Goal: Task Accomplishment & Management: Manage account settings

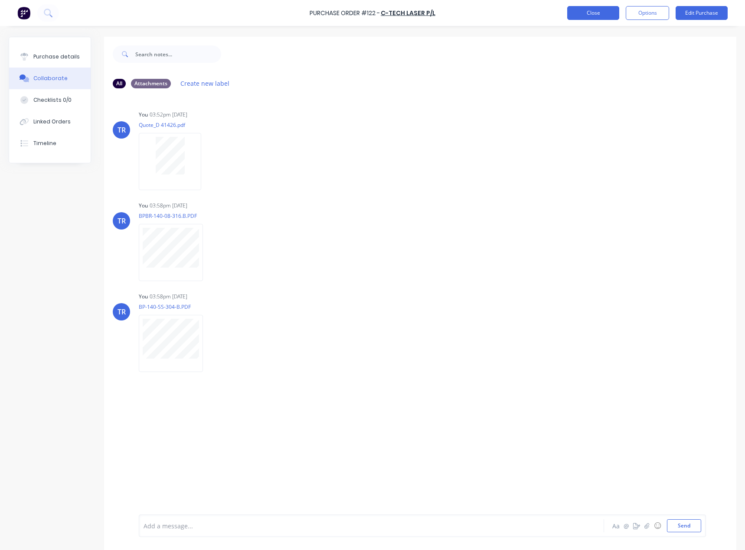
click at [583, 12] on button "Close" at bounding box center [593, 13] width 52 height 14
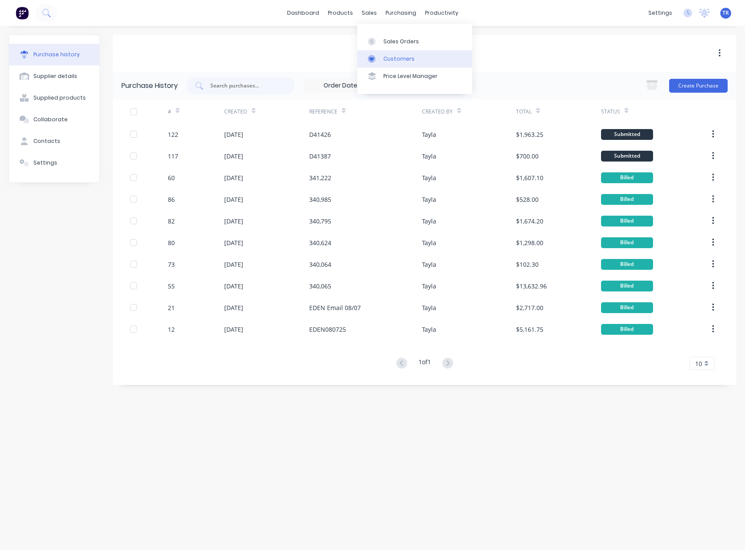
click at [366, 55] on link "Customers" at bounding box center [414, 58] width 115 height 17
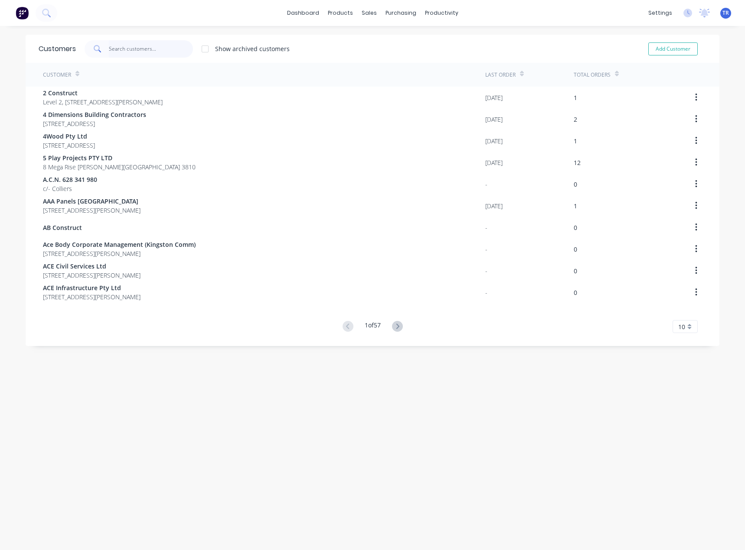
click at [155, 49] on input "text" at bounding box center [151, 48] width 85 height 17
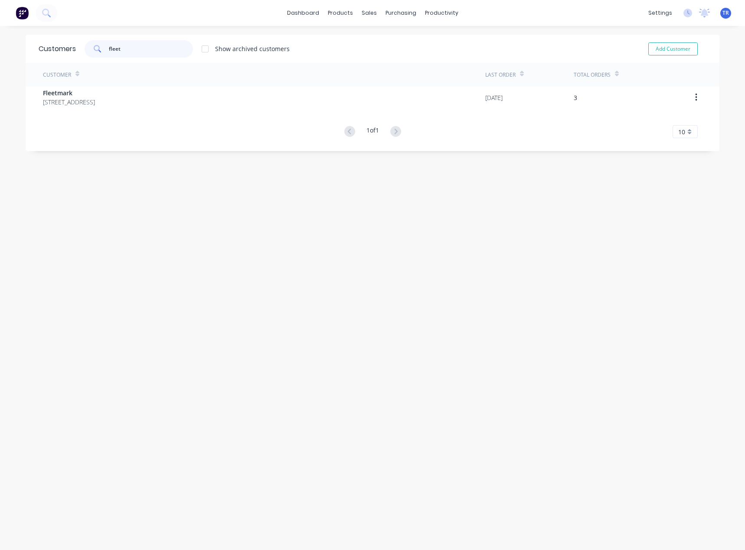
type input "fleet"
click at [128, 129] on div "1 of 1 10 5 10 15 20 25 30 35" at bounding box center [373, 132] width 694 height 13
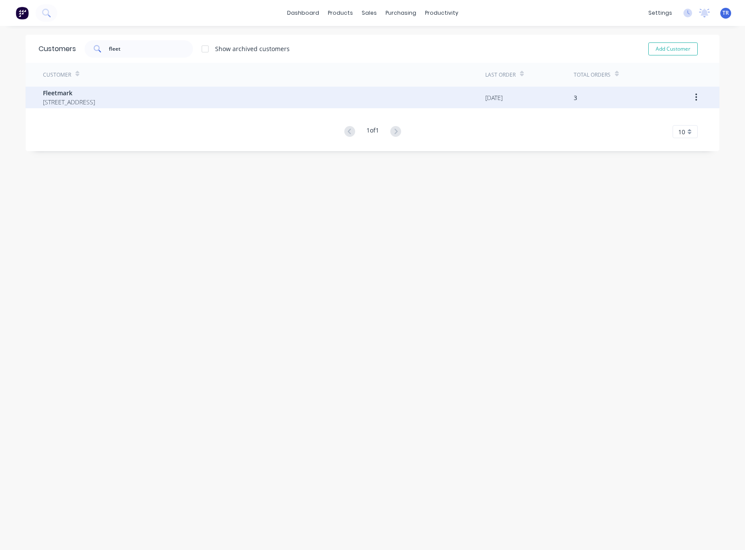
click at [95, 106] on span "252 Frankston- Dandenong Road Dandenong South Victoria Australia 3175" at bounding box center [69, 102] width 52 height 9
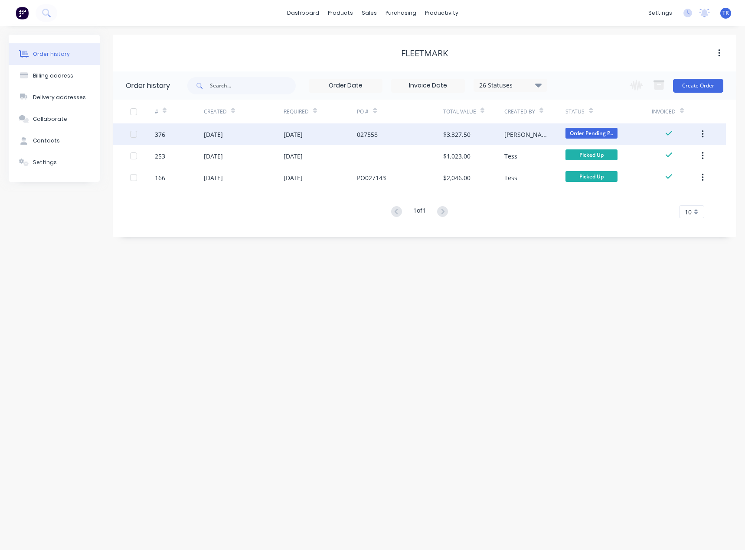
click at [360, 137] on div "027558" at bounding box center [367, 134] width 21 height 9
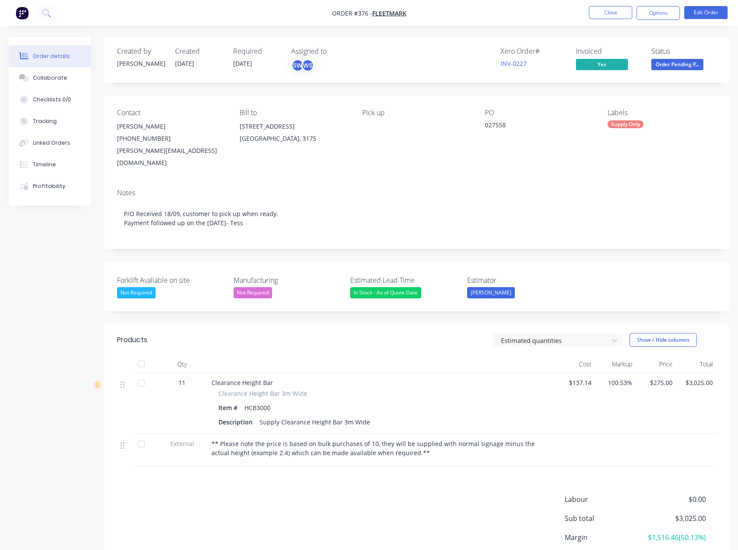
click at [671, 60] on span "Order Pending P..." at bounding box center [677, 64] width 52 height 11
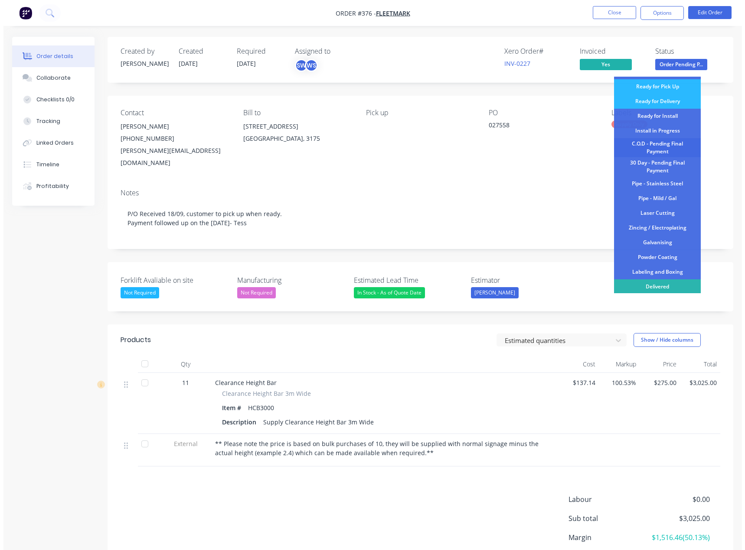
scroll to position [91, 0]
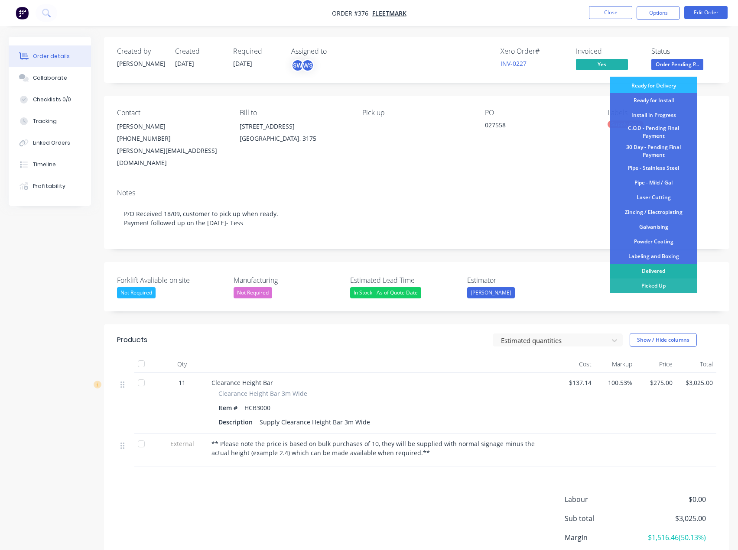
click at [652, 274] on div "Delivered" at bounding box center [653, 271] width 87 height 15
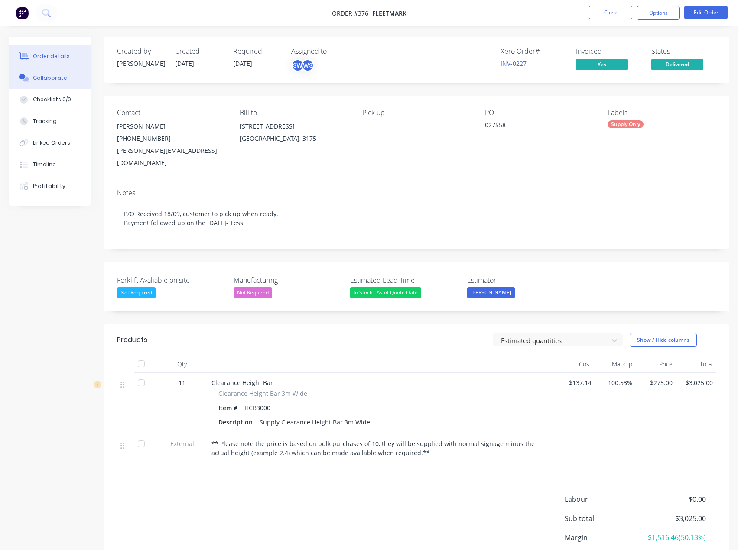
click at [59, 78] on div "Collaborate" at bounding box center [50, 78] width 34 height 8
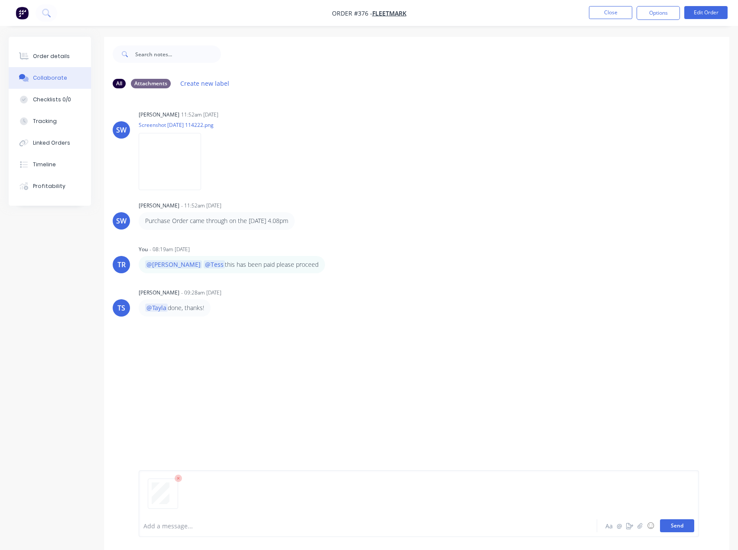
drag, startPoint x: 664, startPoint y: 534, endPoint x: 666, endPoint y: 526, distance: 8.4
click at [664, 534] on div "Add a message... Aa @ ☺ Send" at bounding box center [419, 504] width 560 height 67
click at [667, 522] on button "Send" at bounding box center [677, 526] width 34 height 13
click at [72, 56] on button "Order details" at bounding box center [50, 57] width 82 height 22
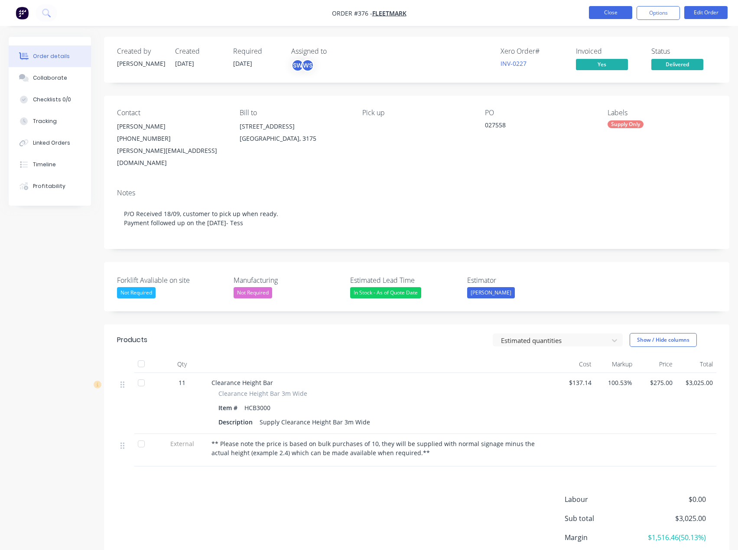
click at [603, 10] on button "Close" at bounding box center [610, 12] width 43 height 13
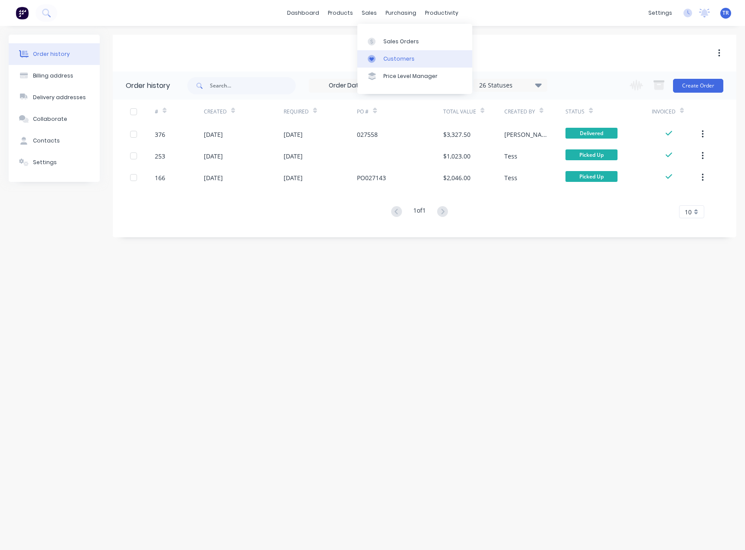
click at [371, 52] on link "Customers" at bounding box center [414, 58] width 115 height 17
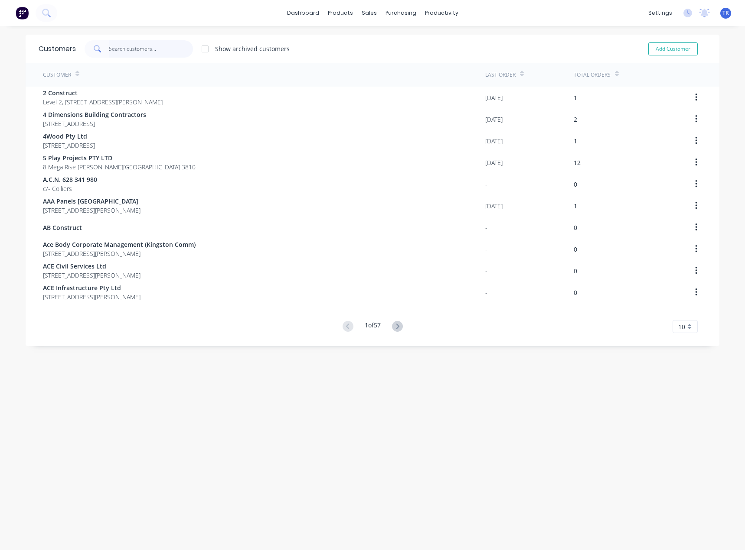
click at [141, 49] on input "text" at bounding box center [151, 48] width 85 height 17
click at [135, 48] on input "text" at bounding box center [151, 48] width 85 height 17
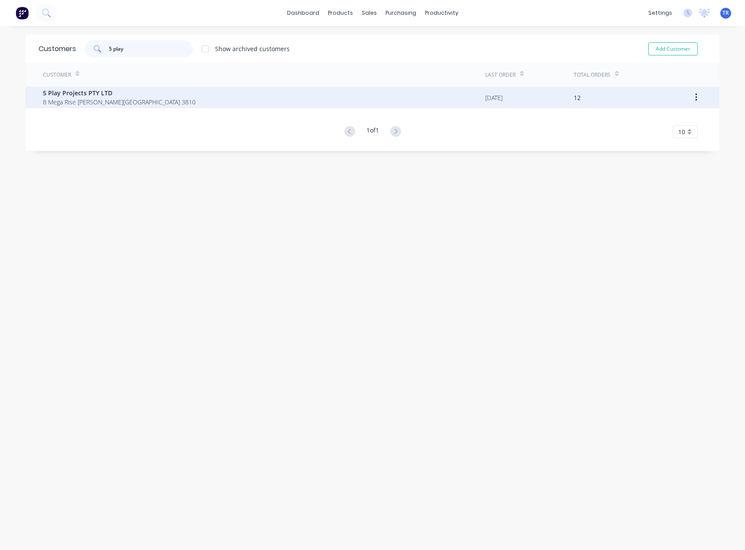
type input "5 play"
click at [100, 89] on span "5 Play Projects PTY LTD" at bounding box center [119, 92] width 153 height 9
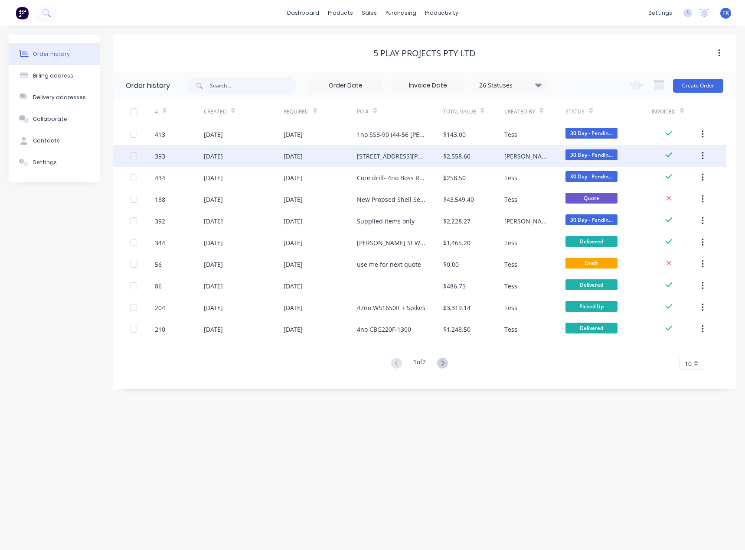
click at [223, 155] on div "[DATE]" at bounding box center [213, 156] width 19 height 9
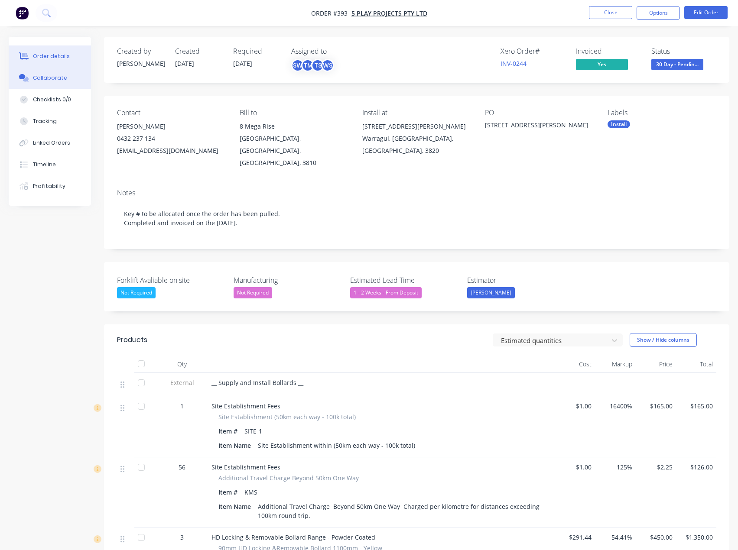
click at [60, 74] on div "Collaborate" at bounding box center [50, 78] width 34 height 8
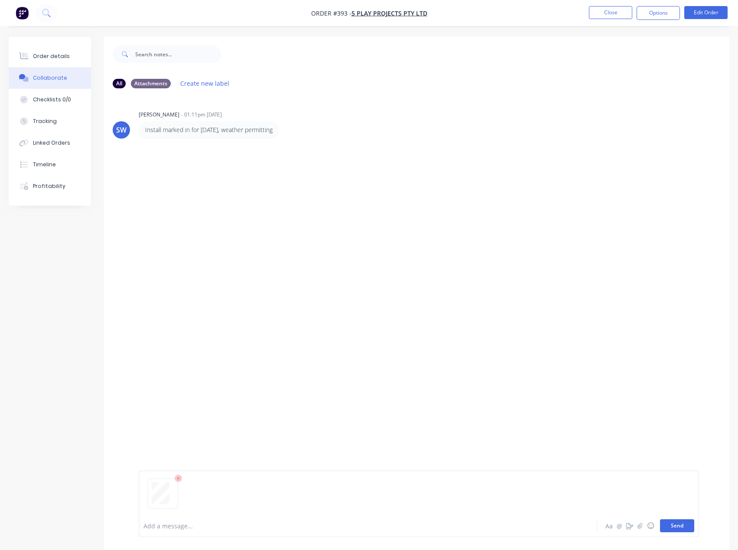
click at [682, 528] on button "Send" at bounding box center [677, 526] width 34 height 13
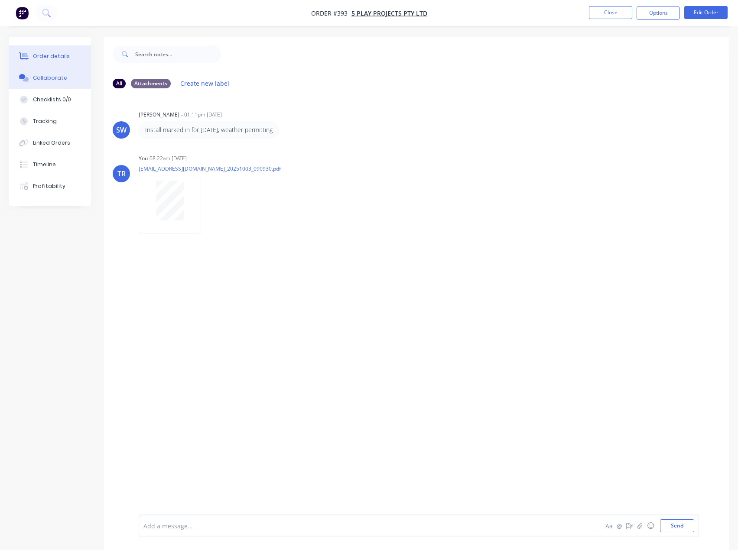
click at [65, 55] on div "Order details" at bounding box center [51, 56] width 37 height 8
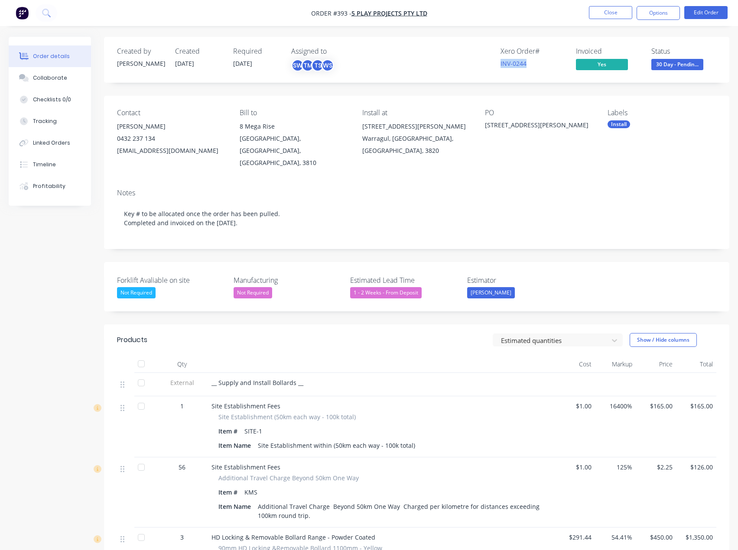
drag, startPoint x: 531, startPoint y: 63, endPoint x: 495, endPoint y: 65, distance: 36.5
click at [495, 65] on div "Xero Order # INV-0244 Invoiced Yes Status 30 Day - Pendin..." at bounding box center [547, 59] width 339 height 25
copy link "INV-0244"
click at [609, 11] on button "Close" at bounding box center [610, 12] width 43 height 13
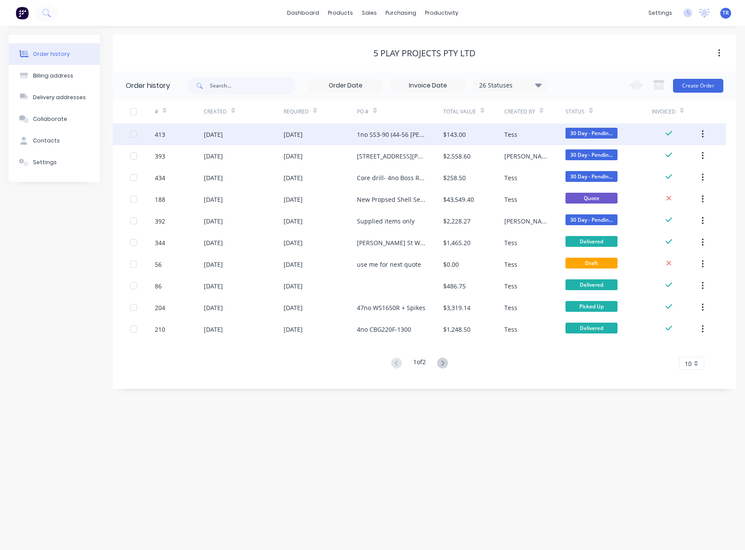
click at [199, 130] on div "413" at bounding box center [179, 135] width 49 height 22
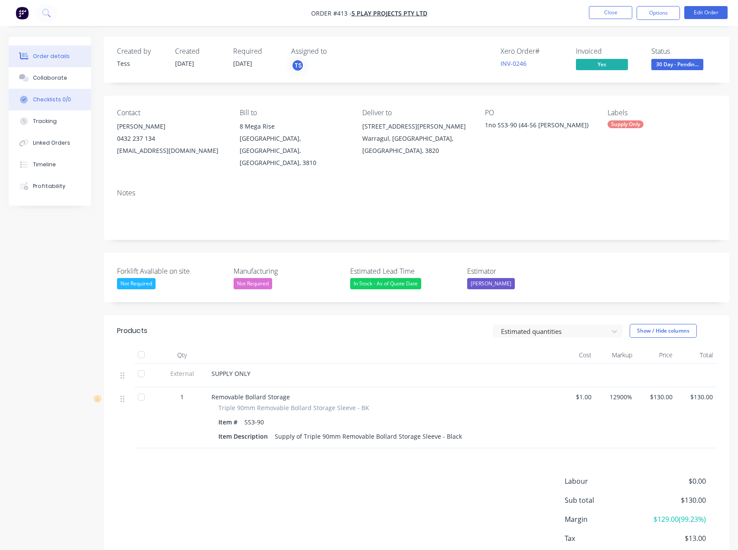
click at [55, 89] on button "Checklists 0/0" at bounding box center [50, 100] width 82 height 22
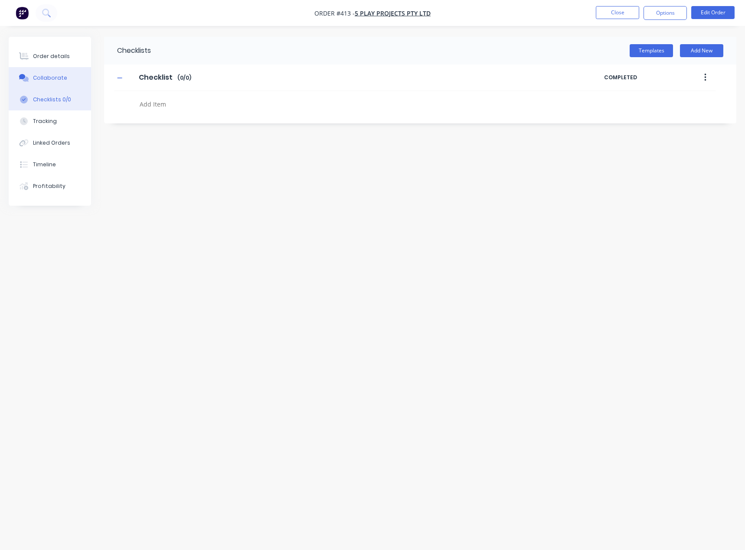
click at [45, 86] on button "Collaborate" at bounding box center [50, 78] width 82 height 22
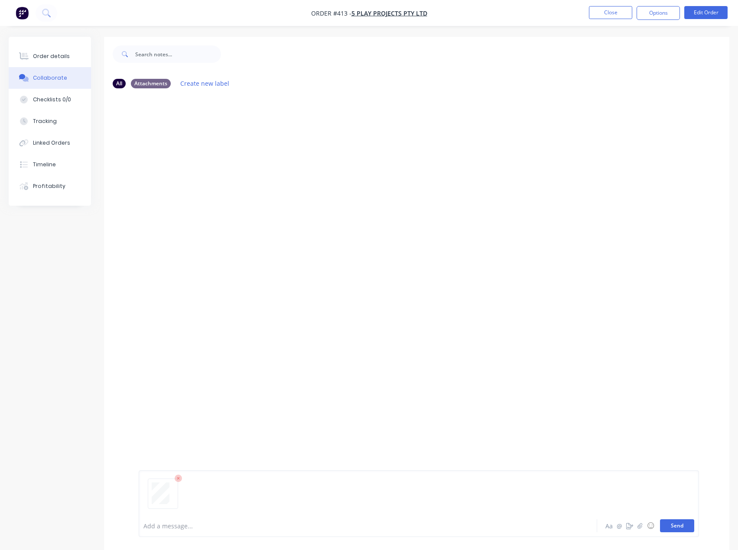
drag, startPoint x: 689, startPoint y: 521, endPoint x: 682, endPoint y: 522, distance: 6.9
click at [689, 521] on button "Send" at bounding box center [677, 526] width 34 height 13
click at [59, 59] on div "Order details" at bounding box center [51, 56] width 37 height 8
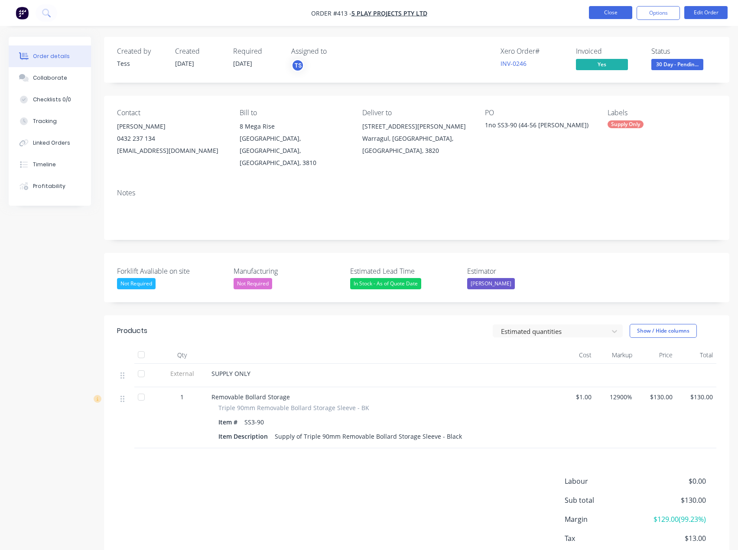
click at [607, 7] on button "Close" at bounding box center [610, 12] width 43 height 13
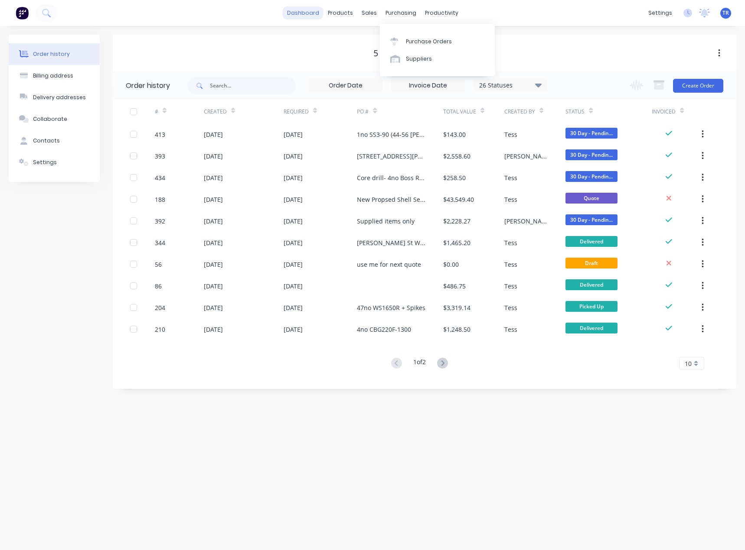
click at [308, 19] on div "dashboard" at bounding box center [303, 13] width 41 height 13
click at [307, 14] on link "dashboard" at bounding box center [303, 13] width 41 height 13
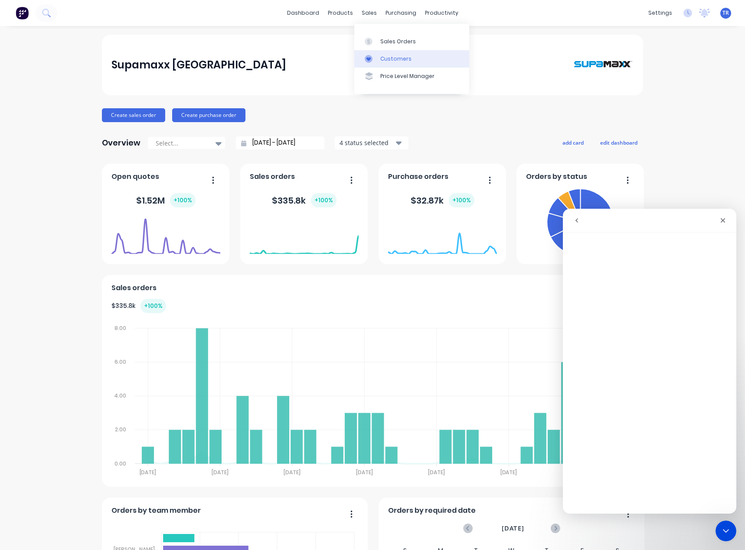
click at [382, 59] on div "Customers" at bounding box center [395, 59] width 31 height 8
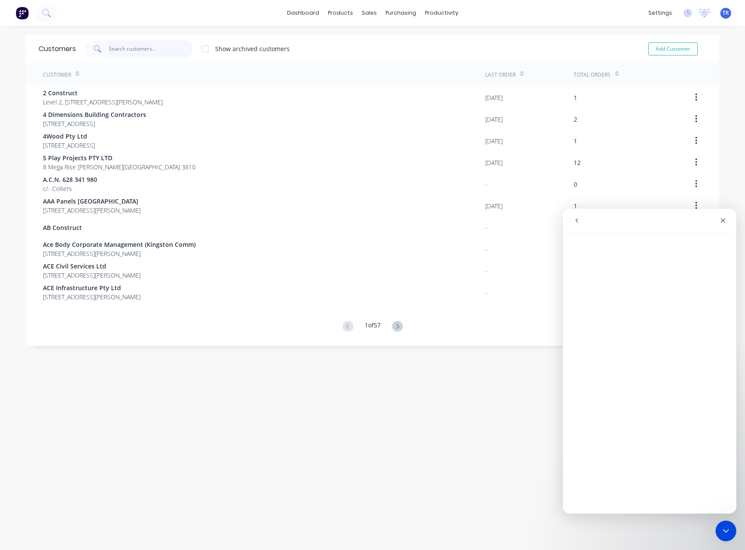
click at [131, 49] on input "text" at bounding box center [151, 48] width 85 height 17
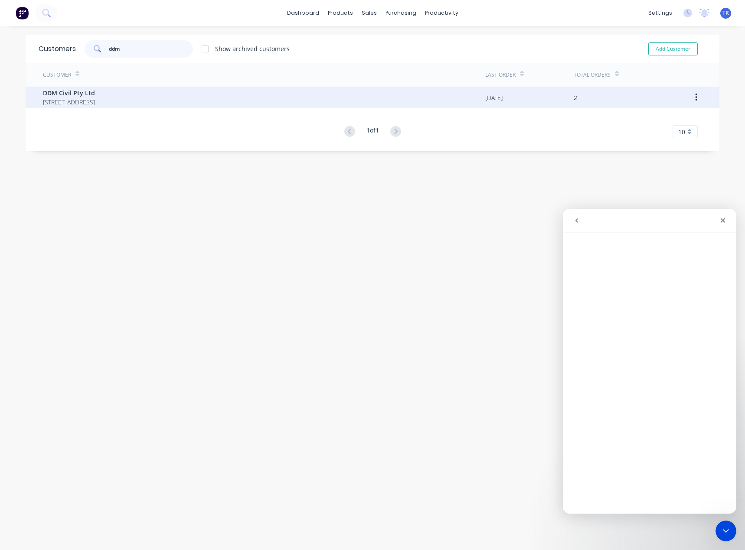
type input "ddm"
click at [80, 90] on span "DDM Civil Pty Ltd" at bounding box center [69, 92] width 52 height 9
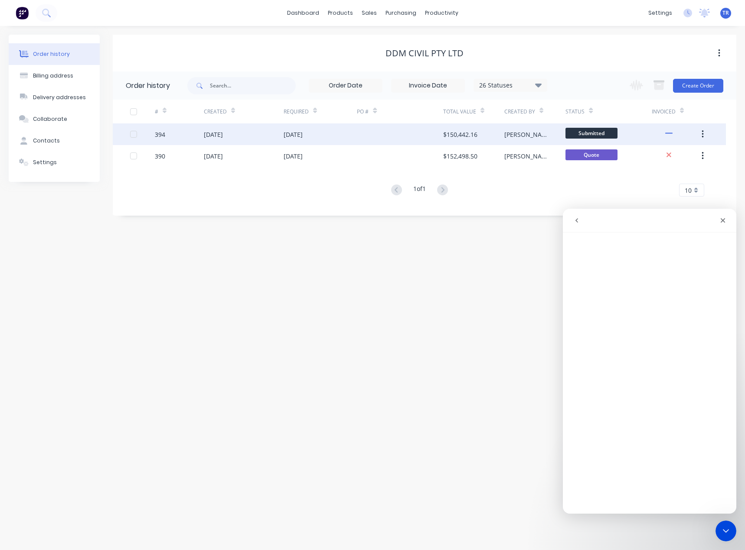
click at [360, 130] on div at bounding box center [400, 135] width 86 height 22
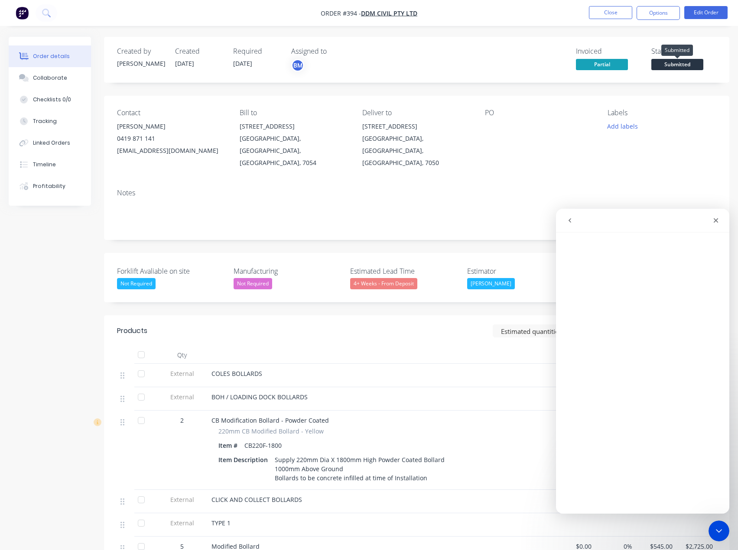
click at [668, 65] on span "Submitted" at bounding box center [677, 64] width 52 height 11
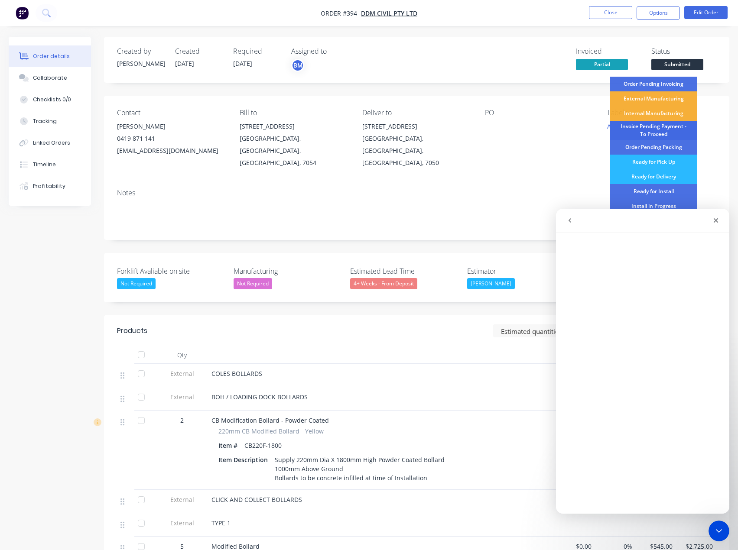
click at [664, 133] on div "Invoice Pending Payment - To Proceed" at bounding box center [653, 130] width 87 height 19
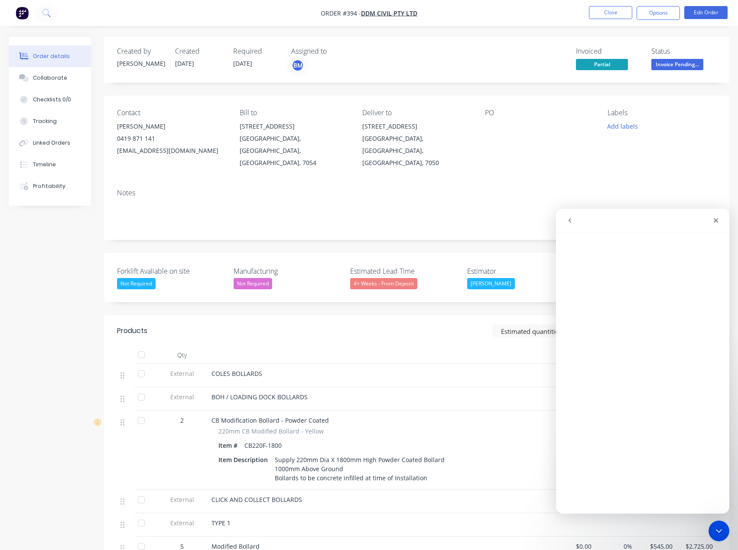
click at [568, 222] on icon "go back" at bounding box center [570, 220] width 7 height 7
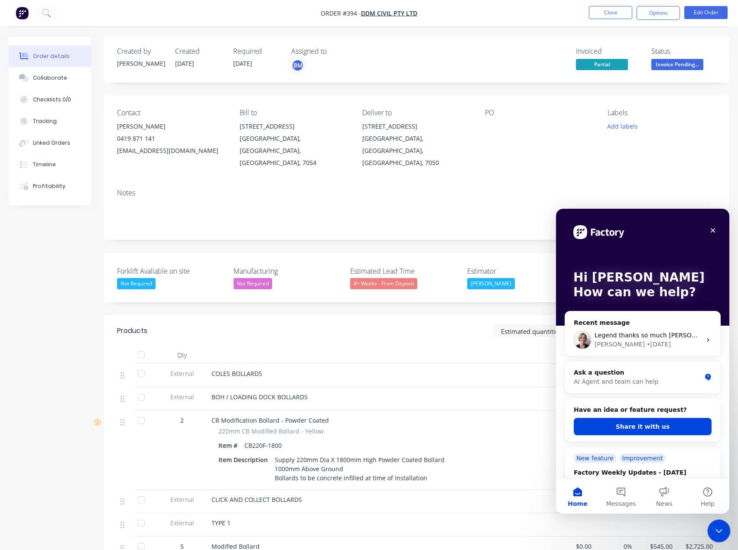
click at [720, 536] on div "Close Intercom Messenger" at bounding box center [717, 530] width 21 height 21
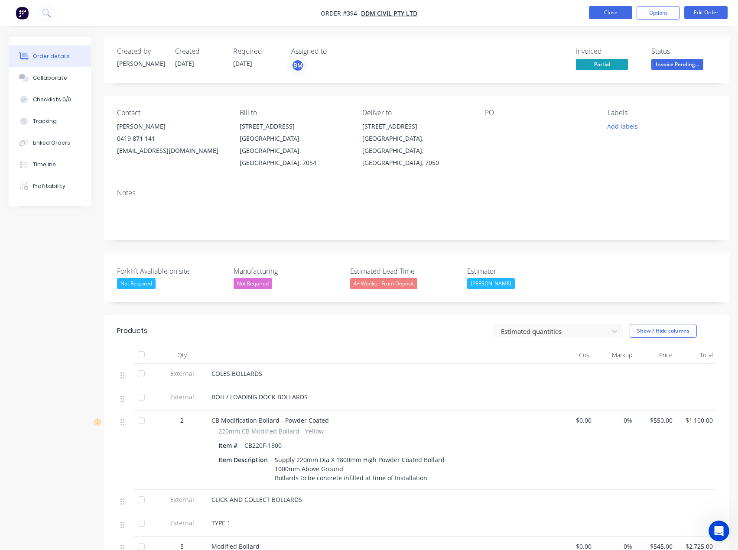
click at [615, 9] on button "Close" at bounding box center [610, 12] width 43 height 13
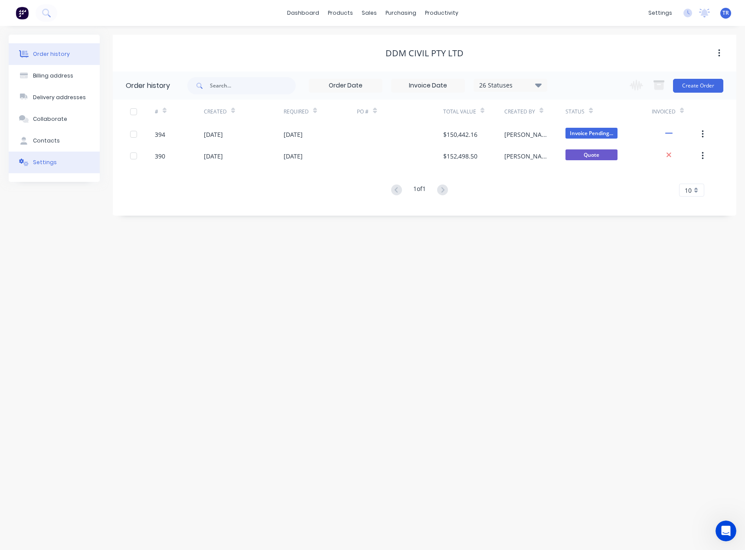
click at [58, 153] on button "Settings" at bounding box center [54, 163] width 91 height 22
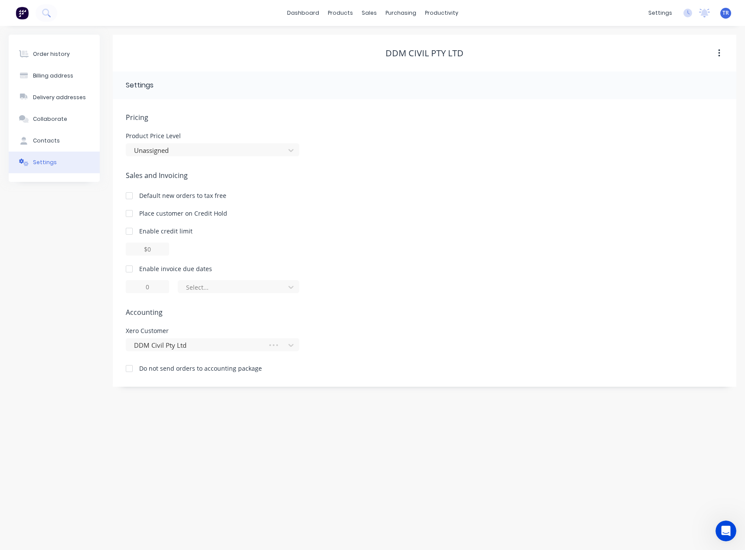
click at [52, 161] on div "Settings" at bounding box center [45, 163] width 24 height 8
click at [134, 269] on div at bounding box center [128, 268] width 17 height 17
click at [234, 294] on div "Pricing Product Price Level Unassigned Sales and Invoicing Default new orders t…" at bounding box center [424, 249] width 597 height 275
click at [231, 278] on div "Enable invoice due dates 1 of the current month" at bounding box center [424, 278] width 597 height 29
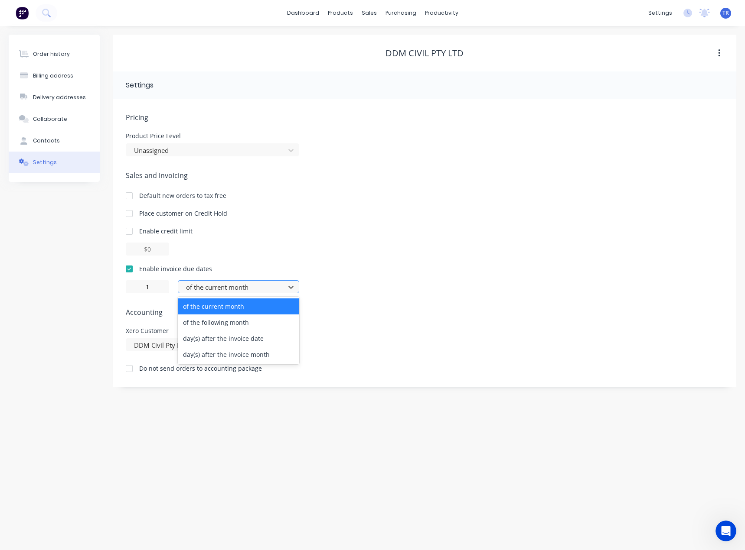
click at [234, 286] on div at bounding box center [232, 287] width 95 height 11
click at [237, 343] on div "day(s) after the invoice date" at bounding box center [238, 339] width 121 height 16
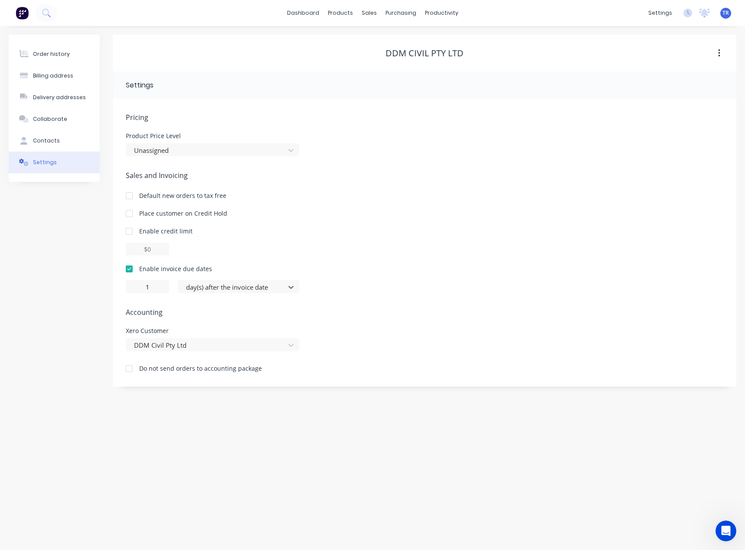
type input "0"
click at [425, 280] on div "Enable invoice due dates 0 day(s) after the invoice date" at bounding box center [424, 278] width 597 height 29
click at [384, 41] on div "Product Catalogue" at bounding box center [379, 42] width 54 height 8
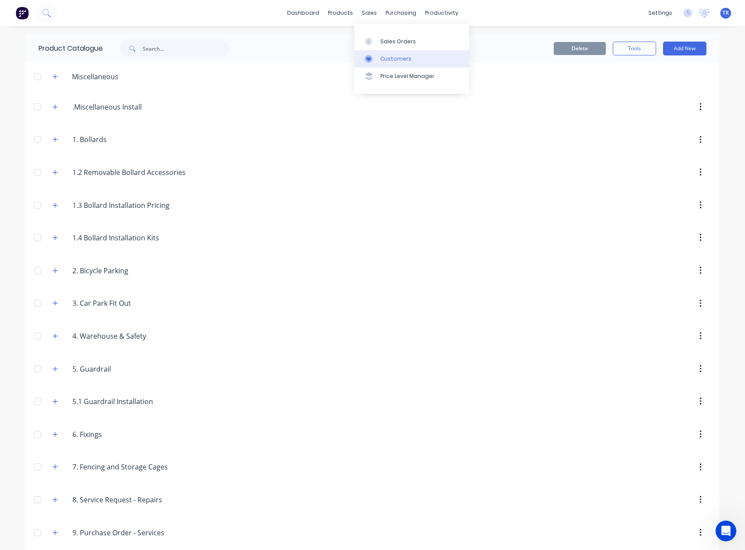
click at [391, 58] on div "Customers" at bounding box center [395, 59] width 31 height 8
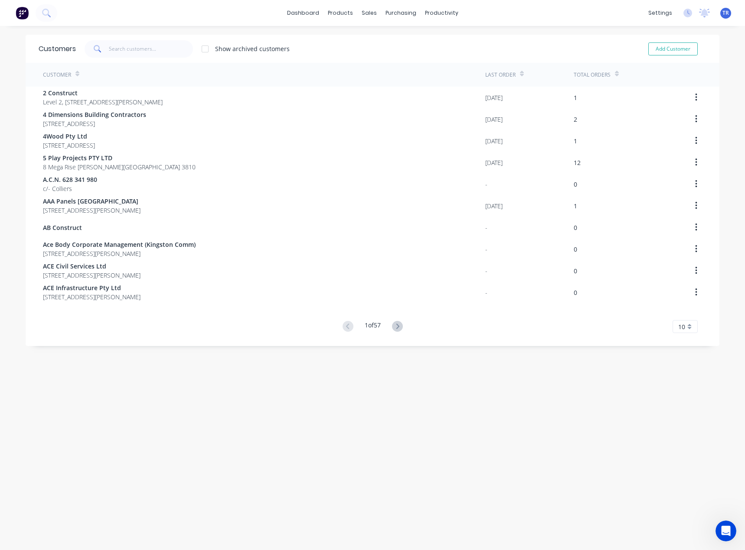
click at [218, 33] on div "dashboard products sales purchasing productivity dashboard products Product Cat…" at bounding box center [372, 275] width 745 height 550
click at [140, 52] on input "text" at bounding box center [151, 48] width 85 height 17
paste input "[PERSON_NAME]"
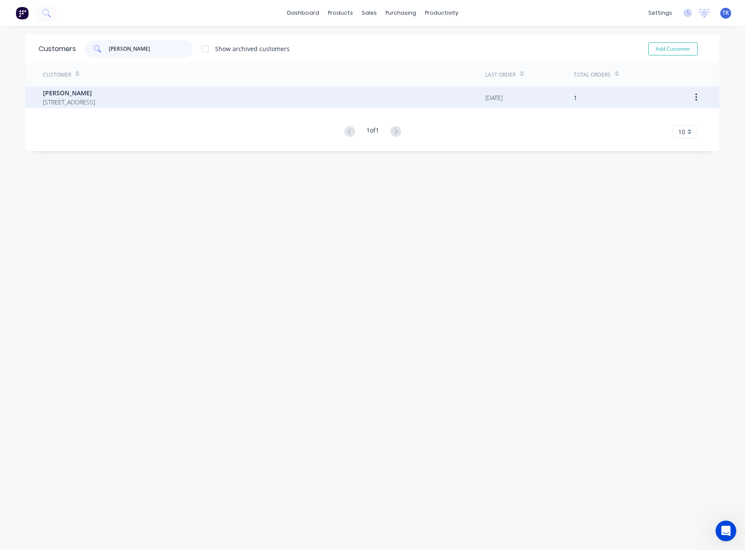
type input "[PERSON_NAME]"
click at [95, 98] on span "[STREET_ADDRESS]" at bounding box center [69, 102] width 52 height 9
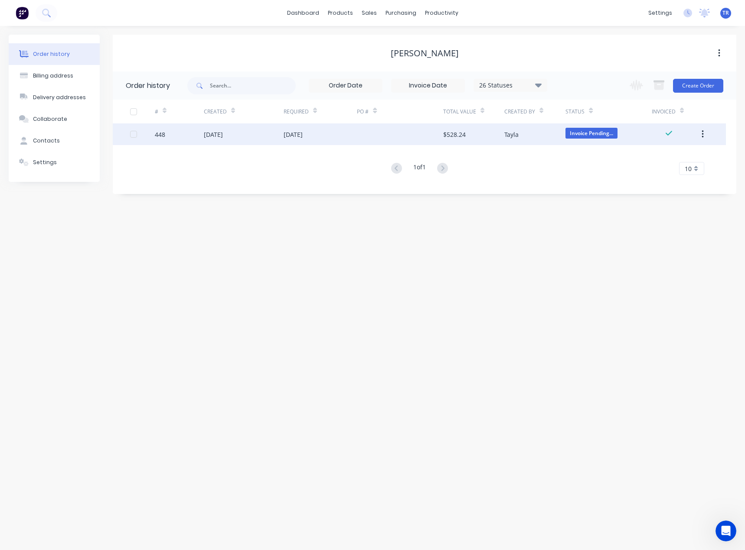
click at [383, 142] on div at bounding box center [400, 135] width 86 height 22
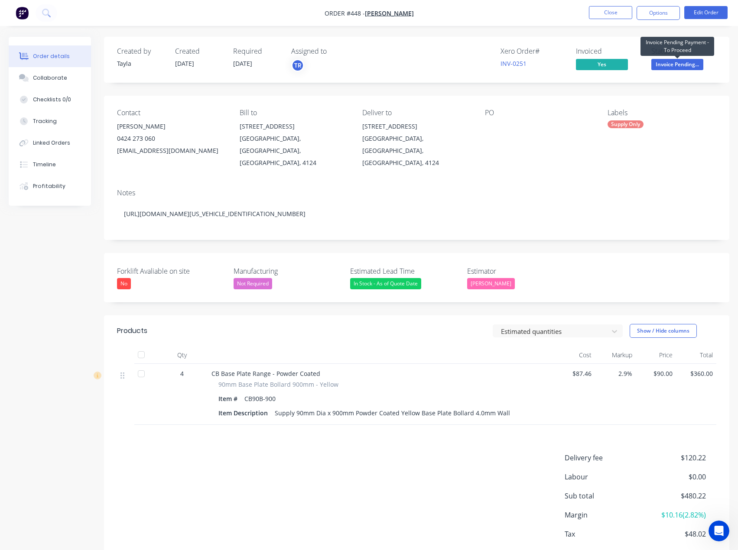
click at [681, 61] on span "Invoice Pending..." at bounding box center [677, 64] width 52 height 11
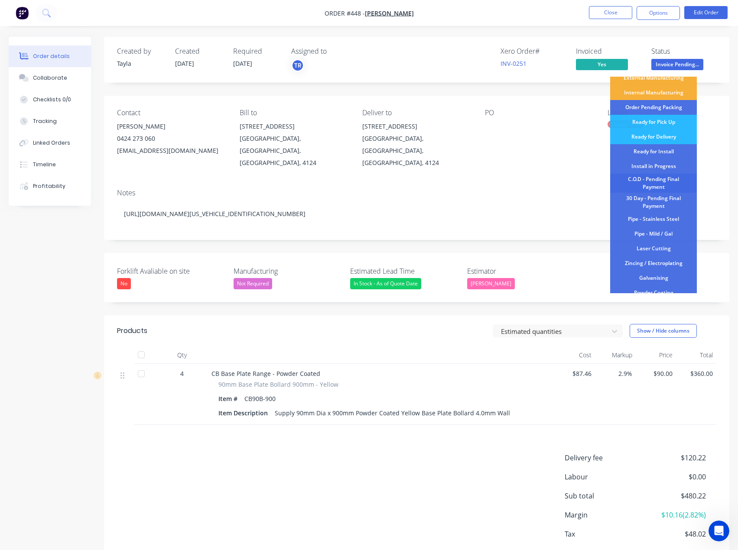
scroll to position [87, 0]
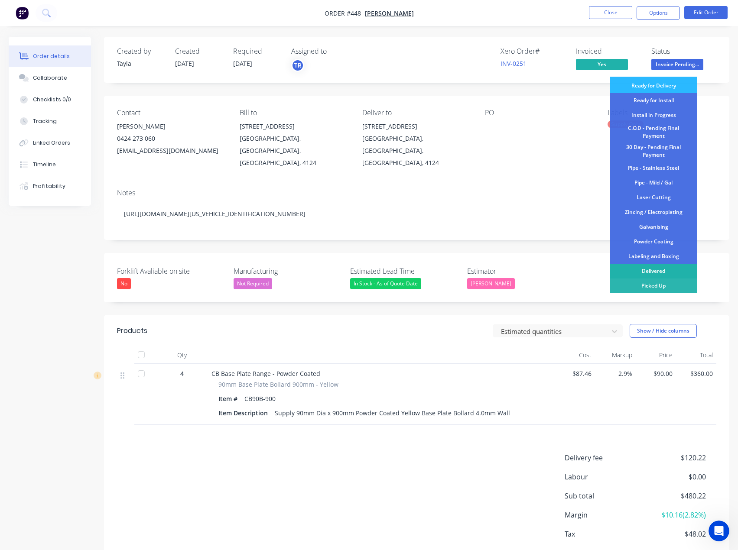
click at [661, 272] on div "Delivered" at bounding box center [653, 271] width 87 height 15
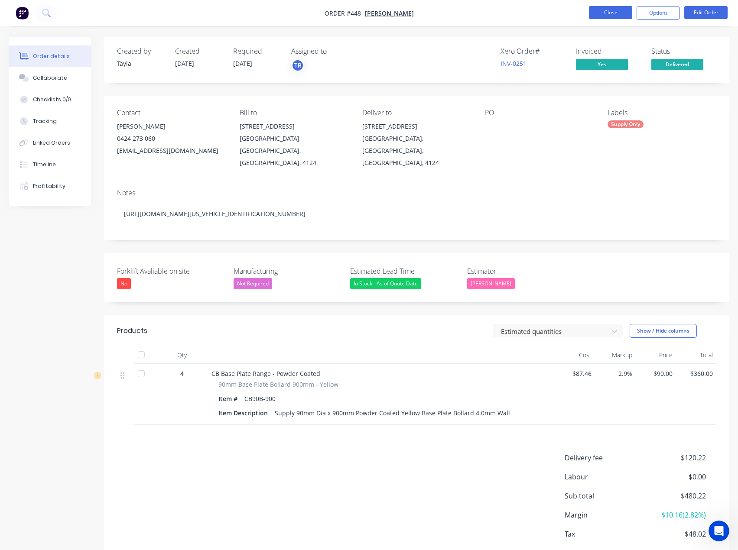
click at [602, 10] on button "Close" at bounding box center [610, 12] width 43 height 13
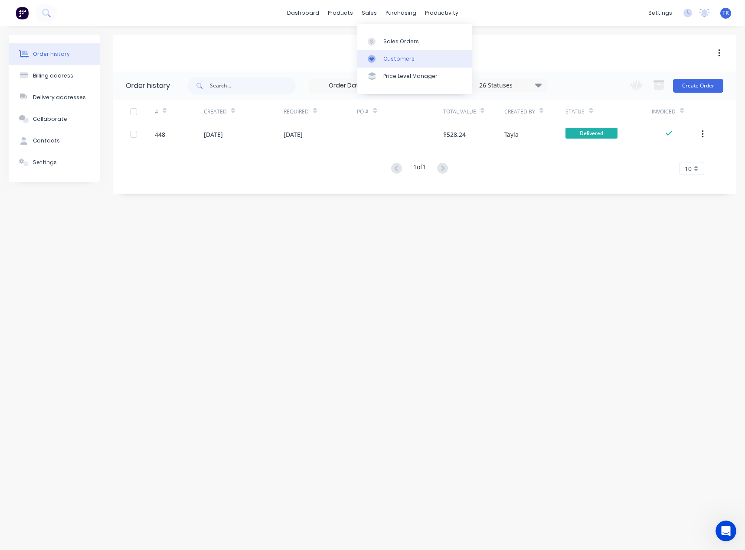
click at [372, 62] on icon at bounding box center [372, 59] width 8 height 8
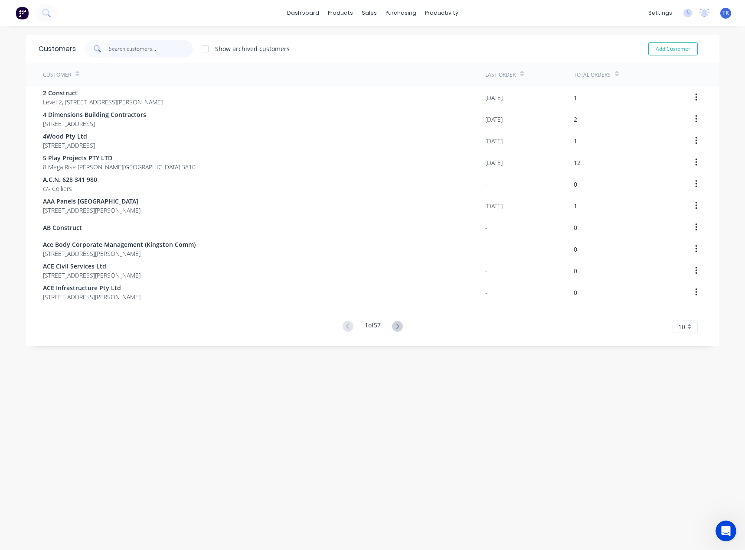
click at [166, 52] on input "text" at bounding box center [151, 48] width 85 height 17
paste input "Balo Built Pty Ltd"
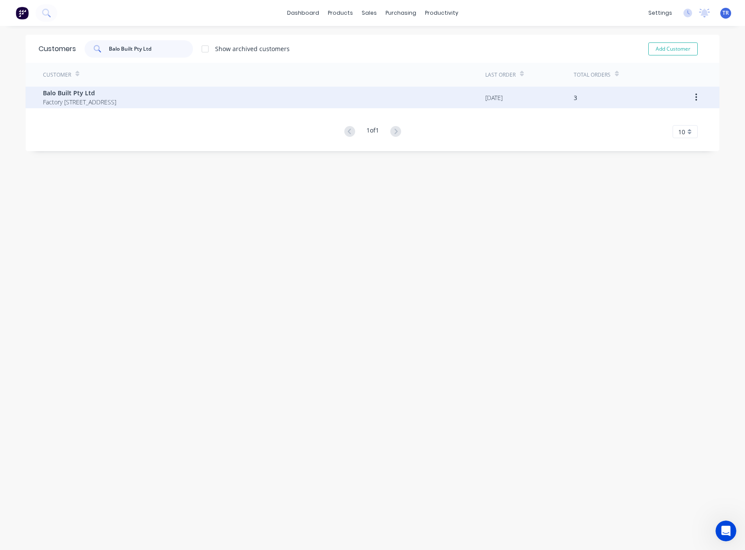
type input "Balo Built Pty Ltd"
click at [116, 96] on span "Balo Built Pty Ltd" at bounding box center [79, 92] width 73 height 9
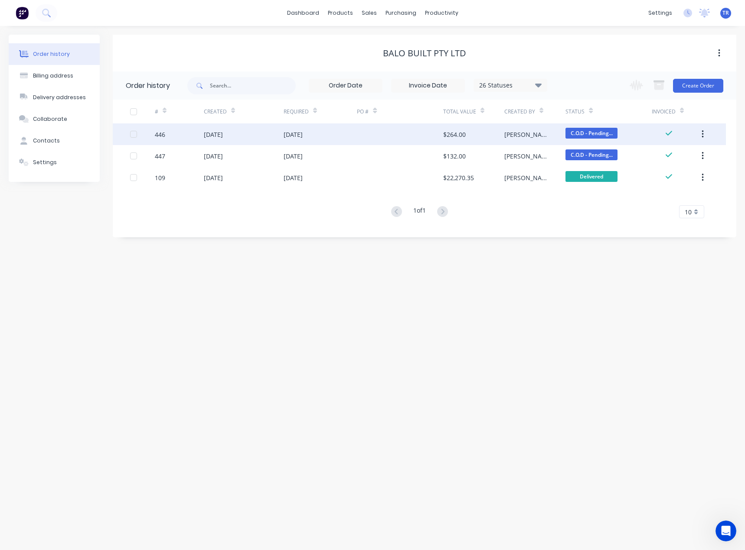
click at [402, 134] on div at bounding box center [400, 135] width 86 height 22
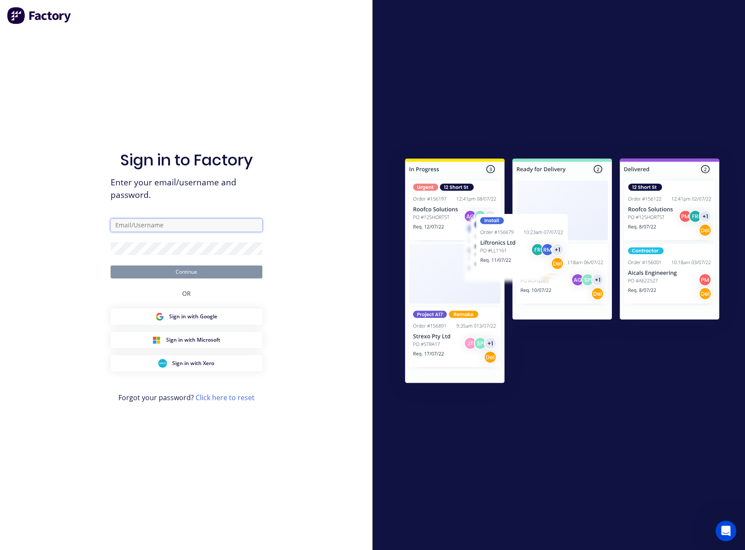
type input "[EMAIL_ADDRESS][DOMAIN_NAME]"
click at [169, 277] on button "Continue" at bounding box center [187, 272] width 152 height 13
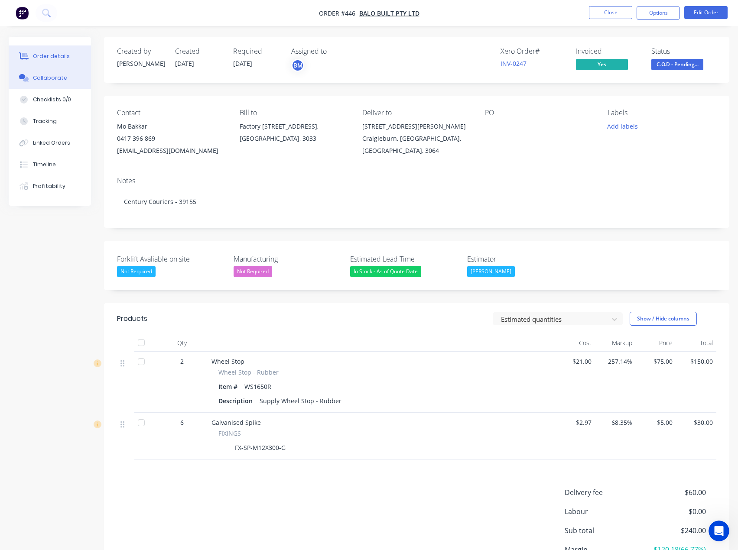
click at [55, 78] on div "Collaborate" at bounding box center [50, 78] width 34 height 8
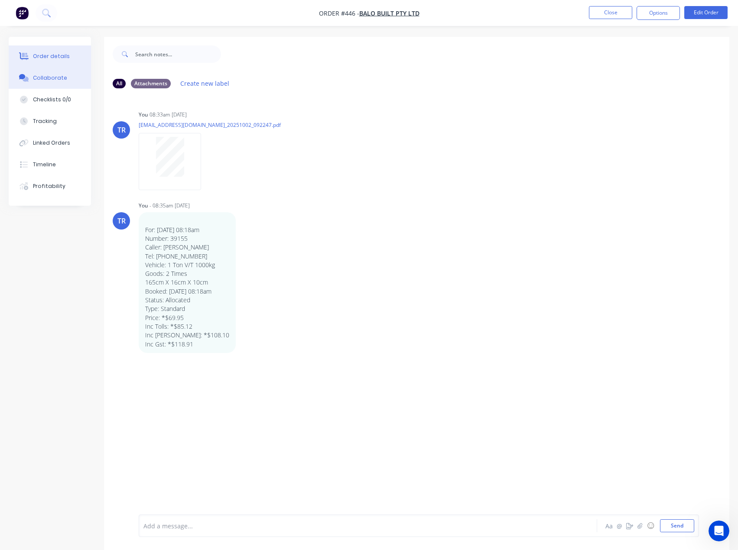
click at [61, 62] on button "Order details" at bounding box center [50, 57] width 82 height 22
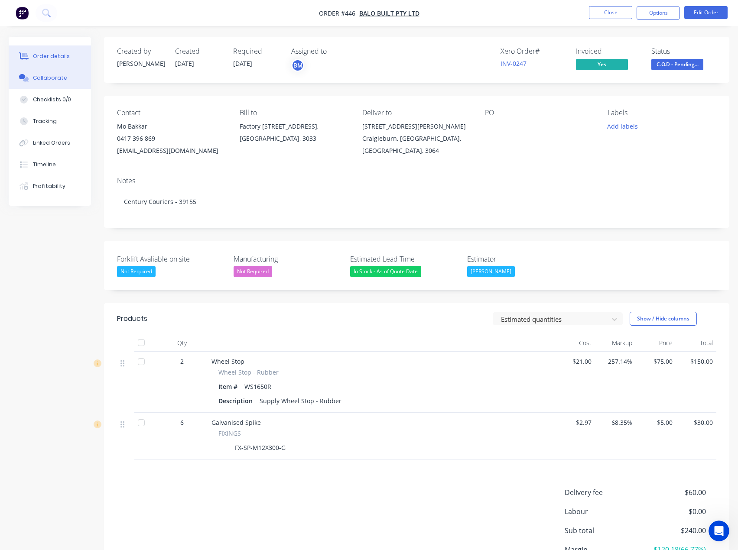
click at [69, 74] on button "Collaborate" at bounding box center [50, 78] width 82 height 22
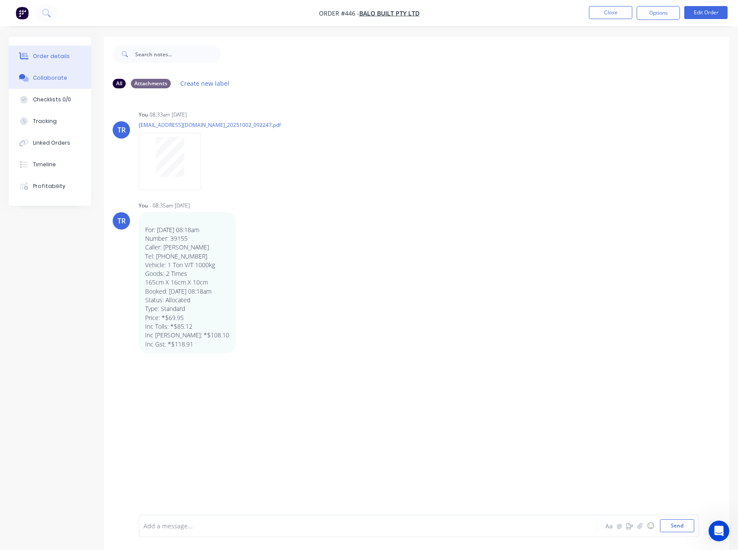
click at [61, 57] on div "Order details" at bounding box center [51, 56] width 37 height 8
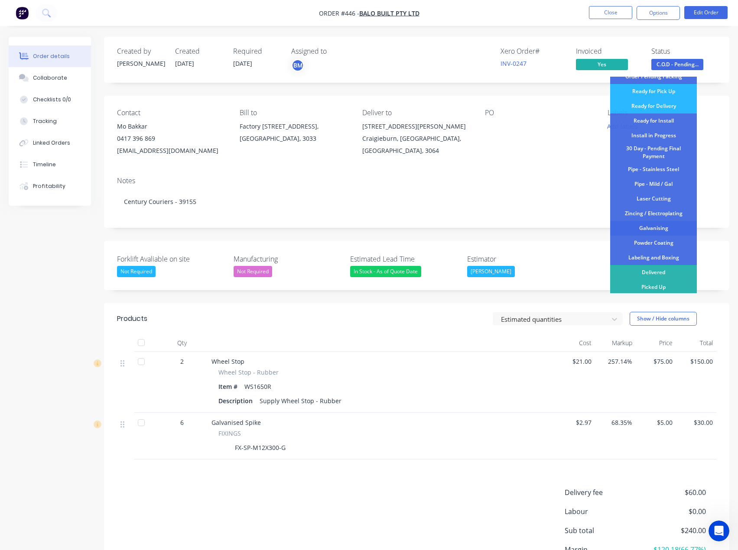
scroll to position [87, 0]
click at [651, 267] on div "Delivered" at bounding box center [653, 271] width 87 height 15
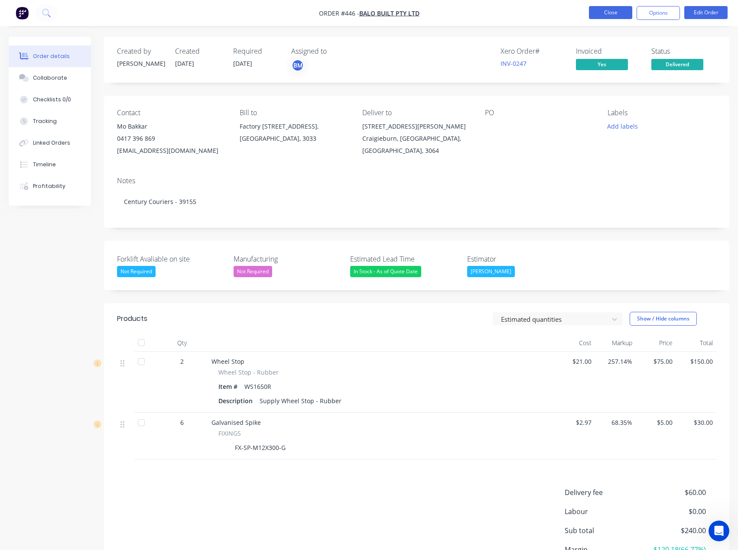
click at [612, 14] on button "Close" at bounding box center [610, 12] width 43 height 13
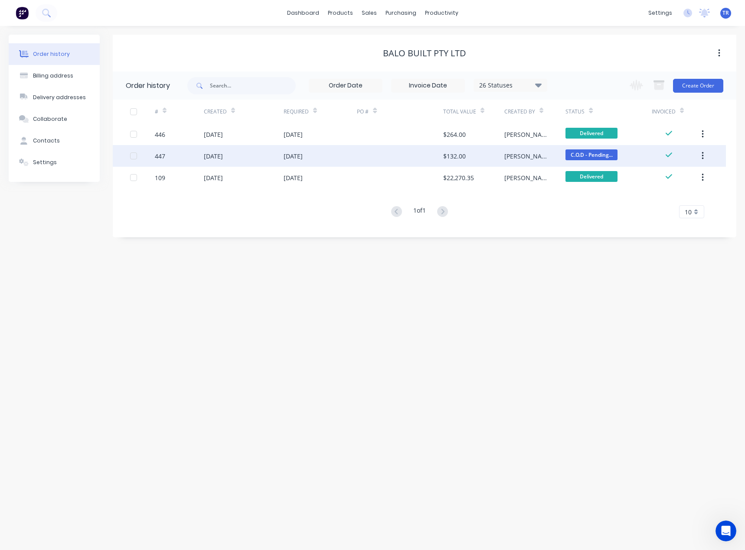
click at [382, 150] on div at bounding box center [400, 156] width 86 height 22
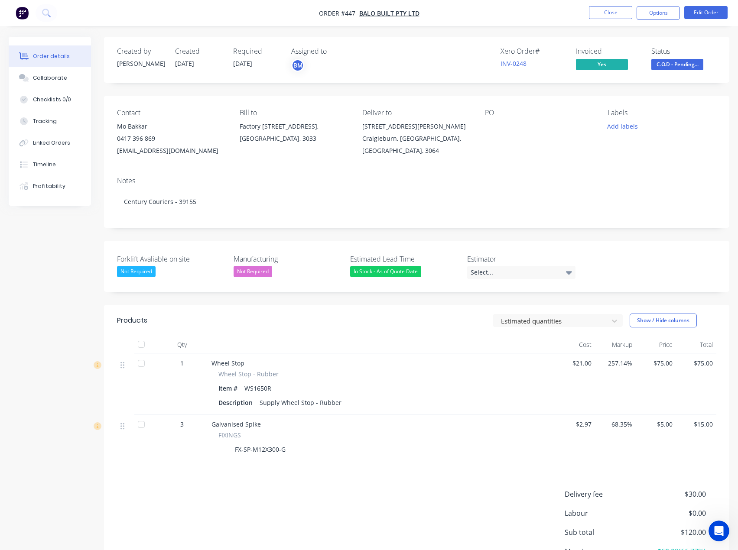
click at [684, 66] on span "C.O.D - Pending..." at bounding box center [677, 64] width 52 height 11
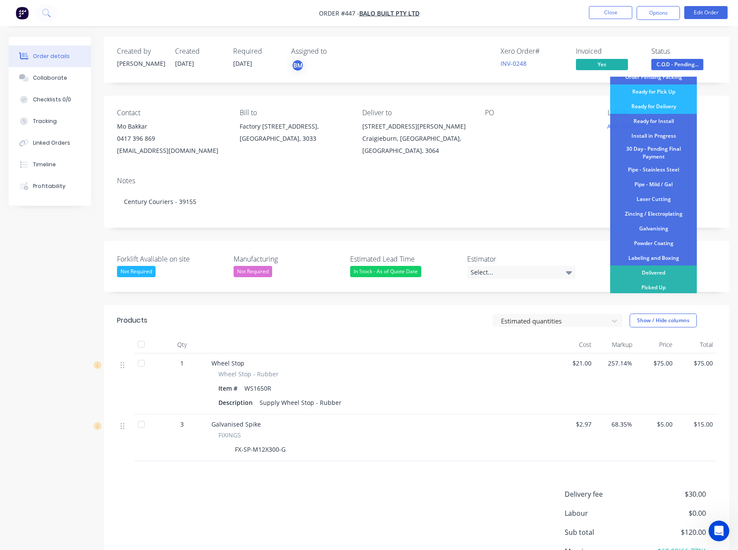
scroll to position [87, 0]
click at [65, 78] on button "Collaborate" at bounding box center [50, 78] width 82 height 22
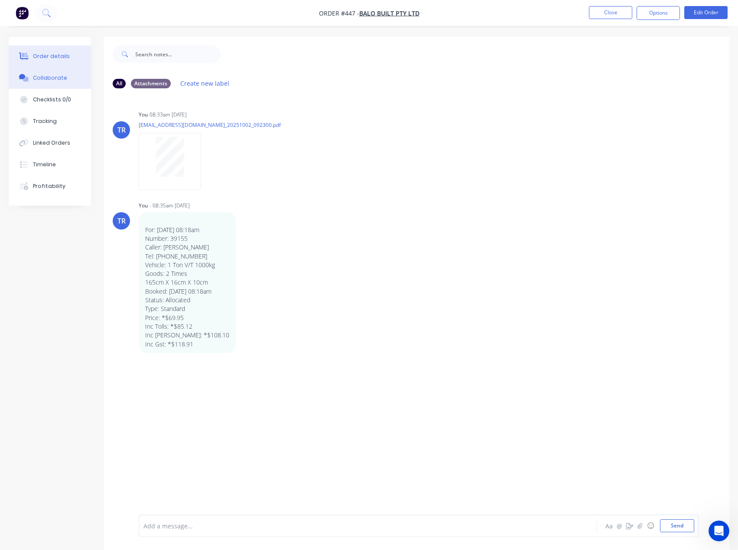
click at [47, 61] on button "Order details" at bounding box center [50, 57] width 82 height 22
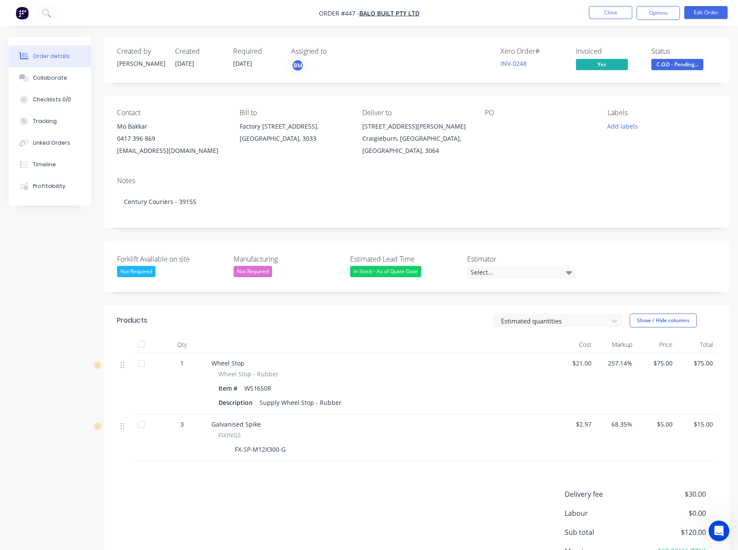
click at [682, 62] on span "C.O.D - Pending..." at bounding box center [677, 64] width 52 height 11
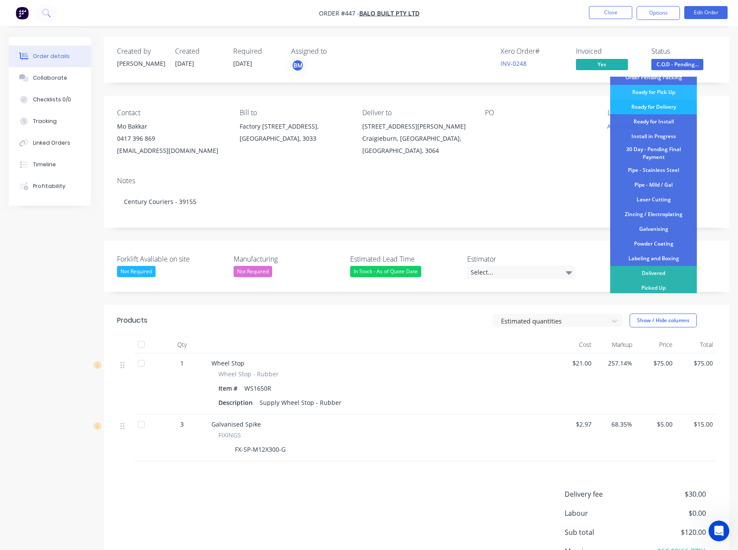
scroll to position [87, 0]
click at [651, 273] on div "Delivered" at bounding box center [653, 271] width 87 height 15
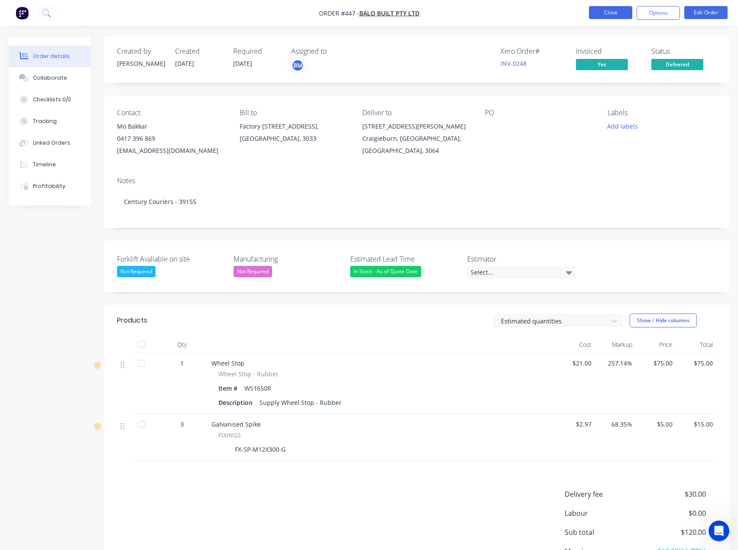
click at [604, 9] on button "Close" at bounding box center [610, 12] width 43 height 13
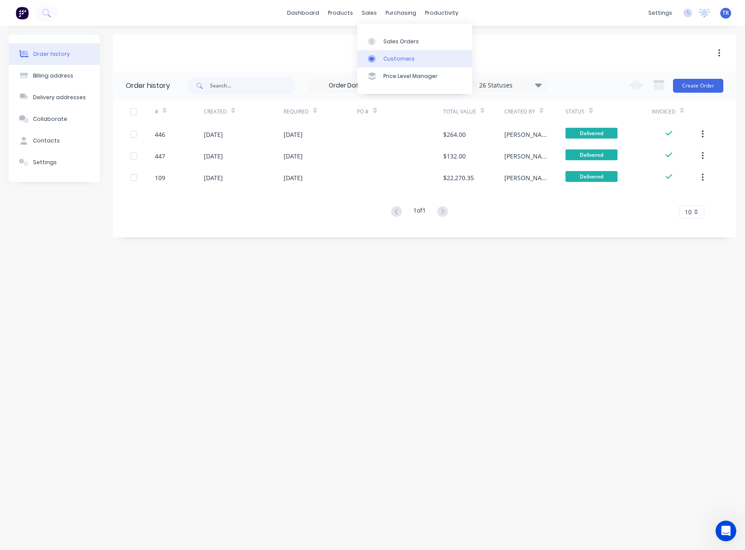
click at [381, 50] on link "Customers" at bounding box center [414, 58] width 115 height 17
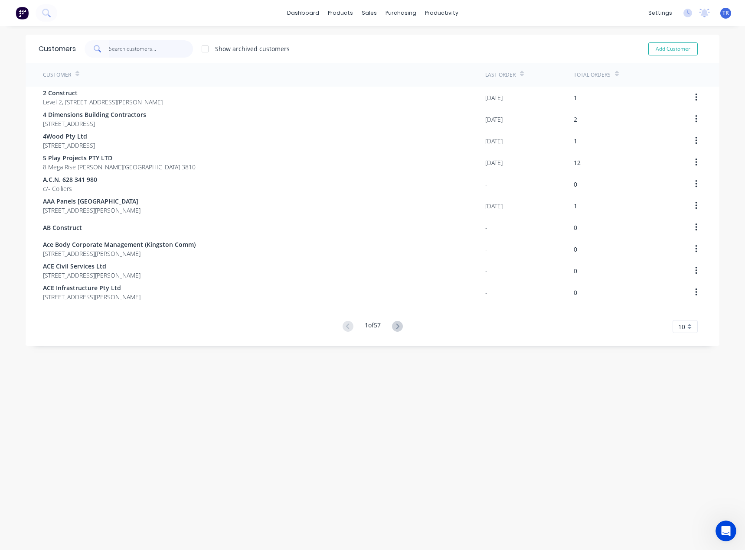
click at [165, 54] on input "text" at bounding box center [151, 48] width 85 height 17
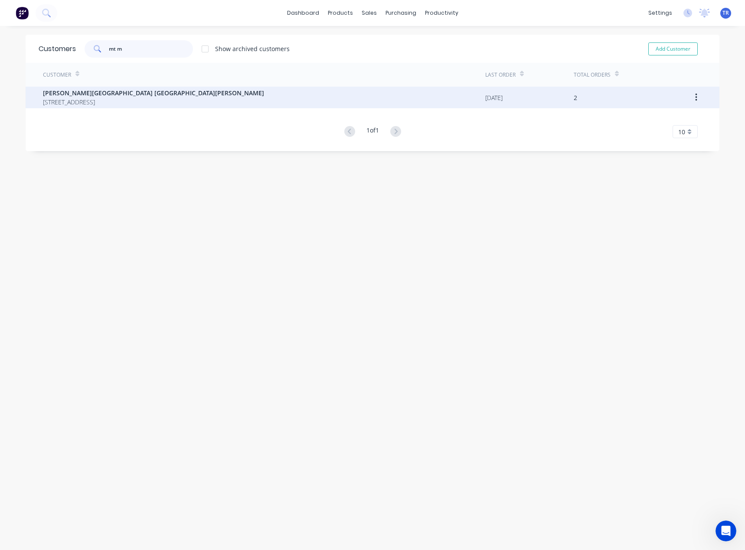
type input "mt m"
click at [196, 90] on div "[PERSON_NAME][GEOGRAPHIC_DATA] [GEOGRAPHIC_DATA][PERSON_NAME] [STREET_ADDRESS]" at bounding box center [264, 98] width 442 height 22
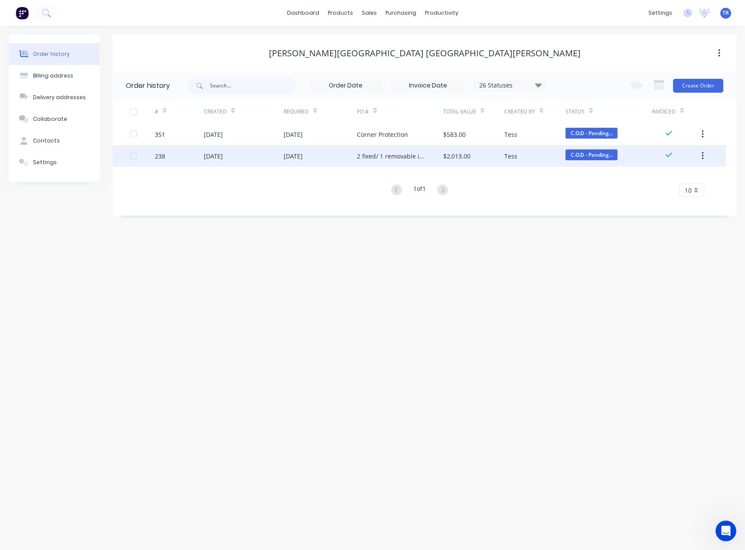
click at [475, 158] on div "$2,013.00" at bounding box center [473, 156] width 61 height 22
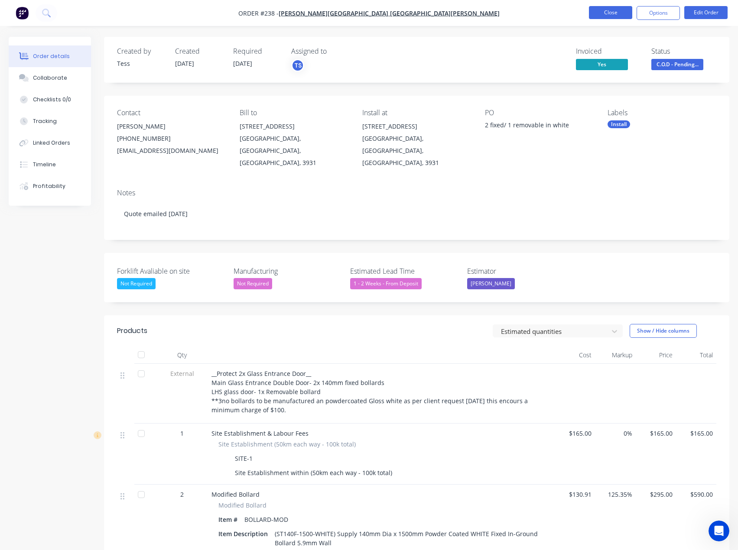
click at [610, 14] on button "Close" at bounding box center [610, 12] width 43 height 13
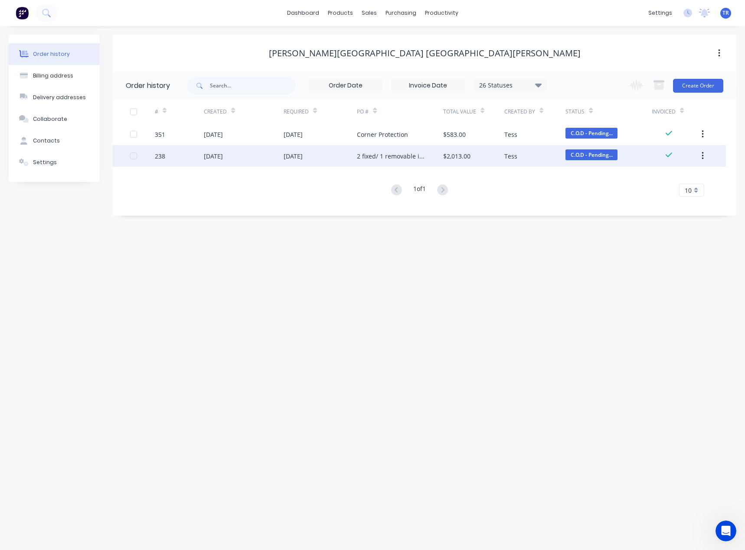
click at [394, 160] on div "2 fixed/ 1 removable in white" at bounding box center [391, 156] width 68 height 9
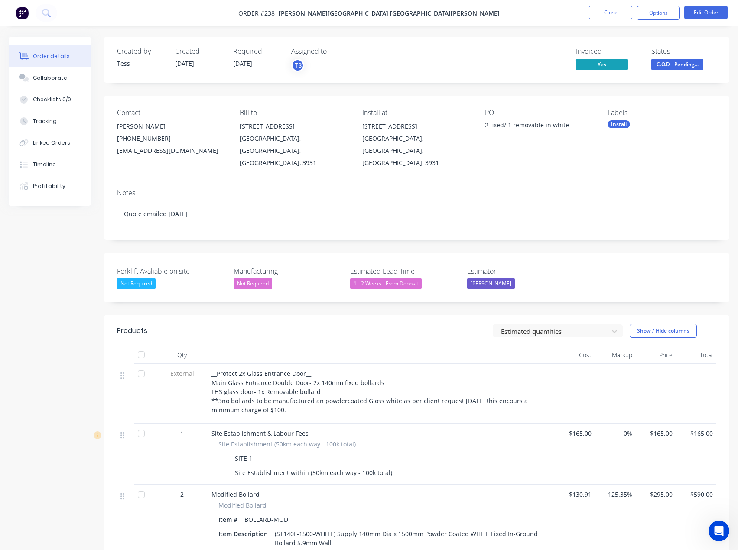
click at [677, 64] on span "C.O.D - Pending..." at bounding box center [677, 64] width 52 height 11
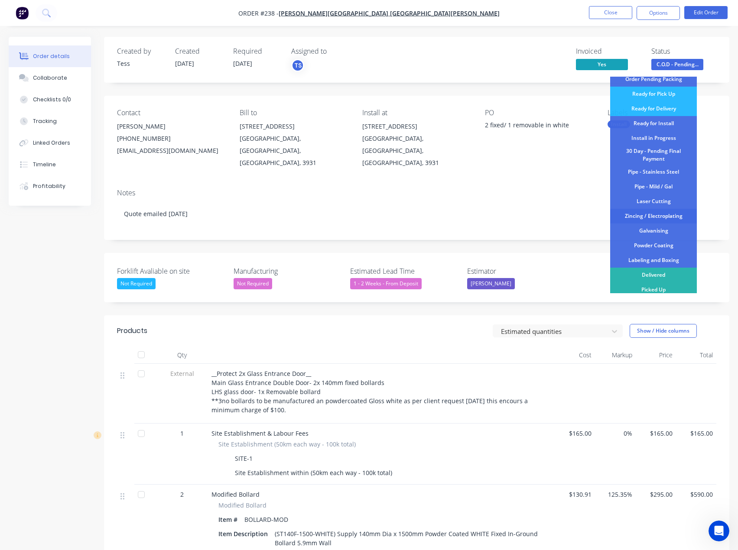
scroll to position [87, 0]
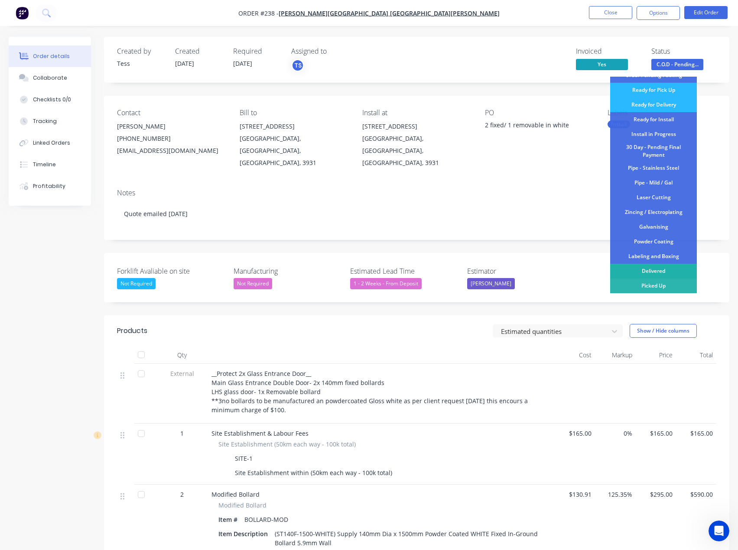
click at [663, 273] on div "Delivered" at bounding box center [653, 271] width 87 height 15
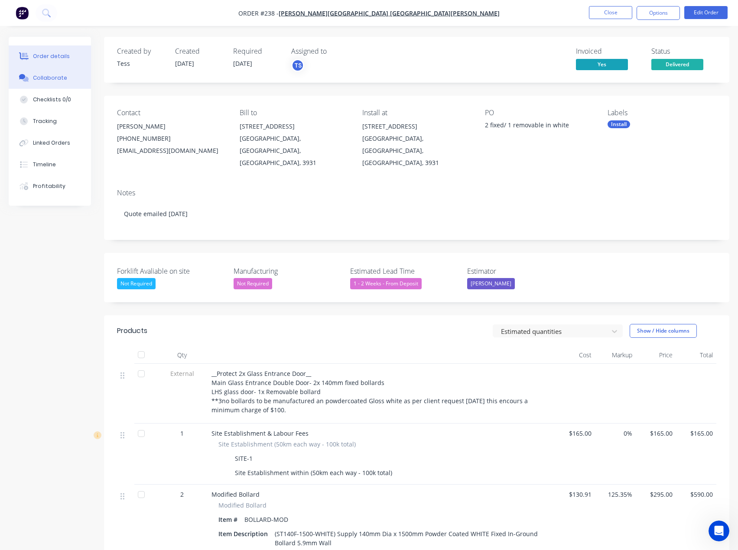
click at [23, 80] on icon at bounding box center [24, 78] width 10 height 8
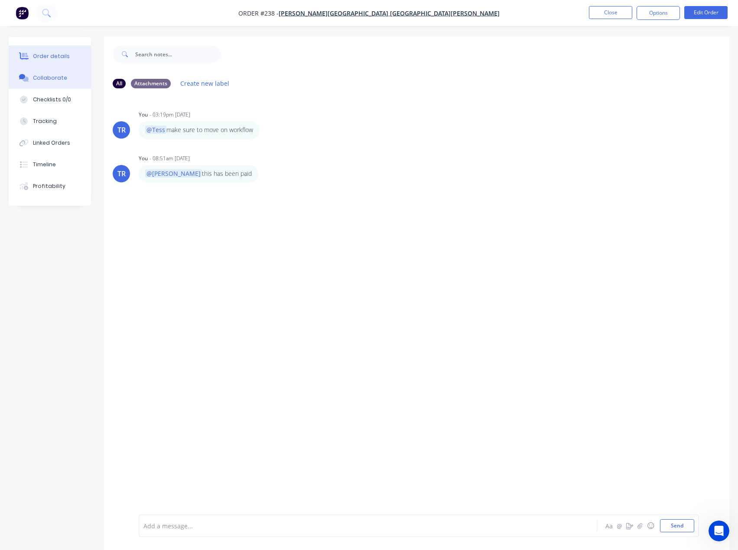
click at [55, 55] on div "Order details" at bounding box center [51, 56] width 37 height 8
